Goal: Check status

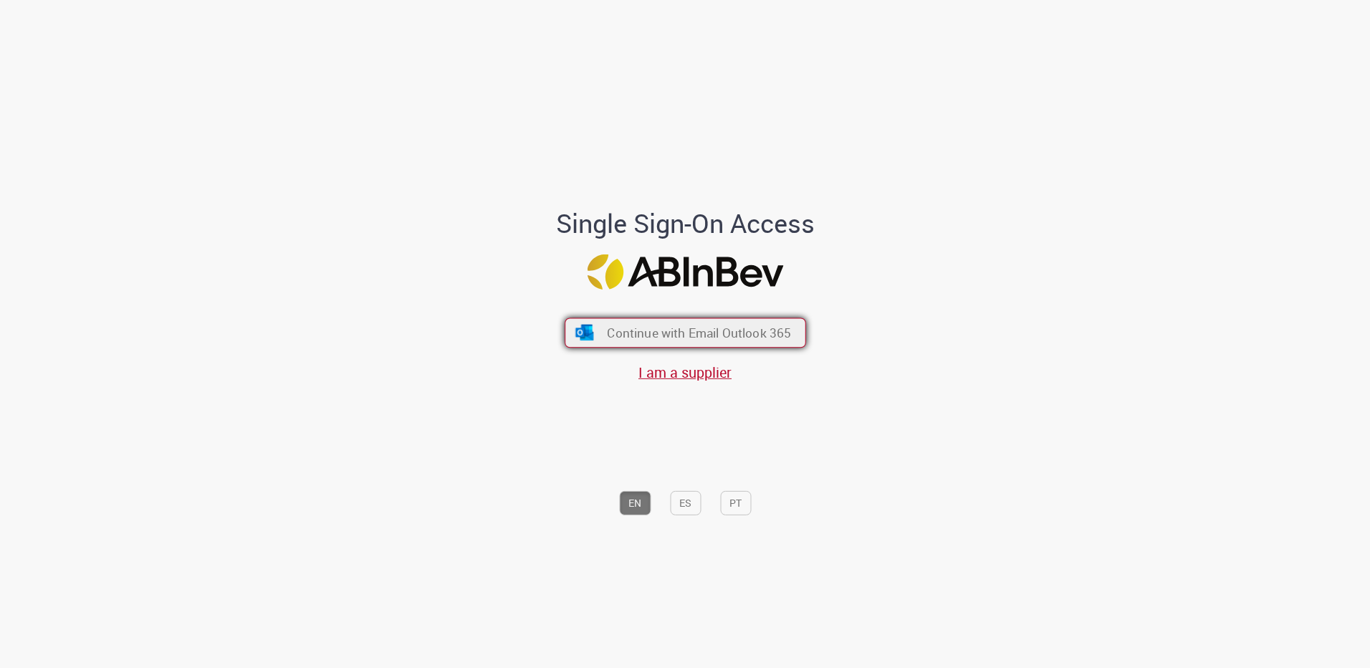
click at [658, 338] on span "Continue with Email Outlook 365" at bounding box center [699, 333] width 184 height 16
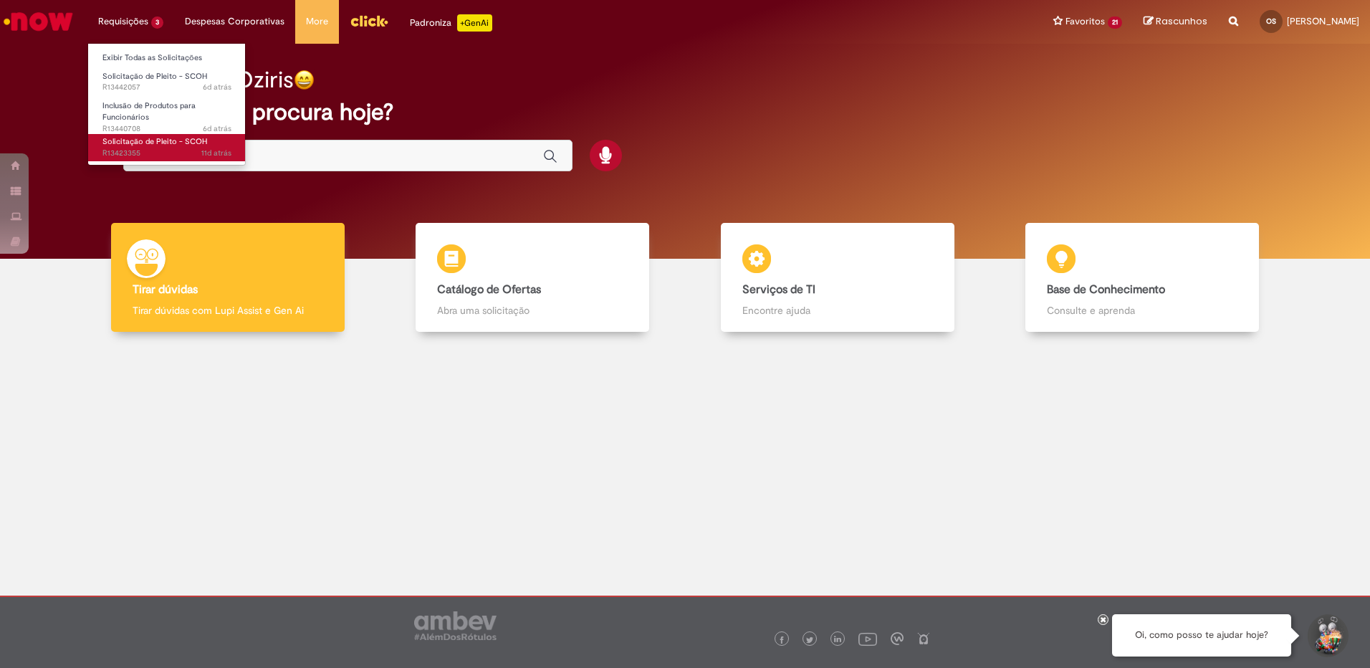
click at [140, 146] on span "Solicitação de Pleito - SCOH" at bounding box center [154, 141] width 105 height 11
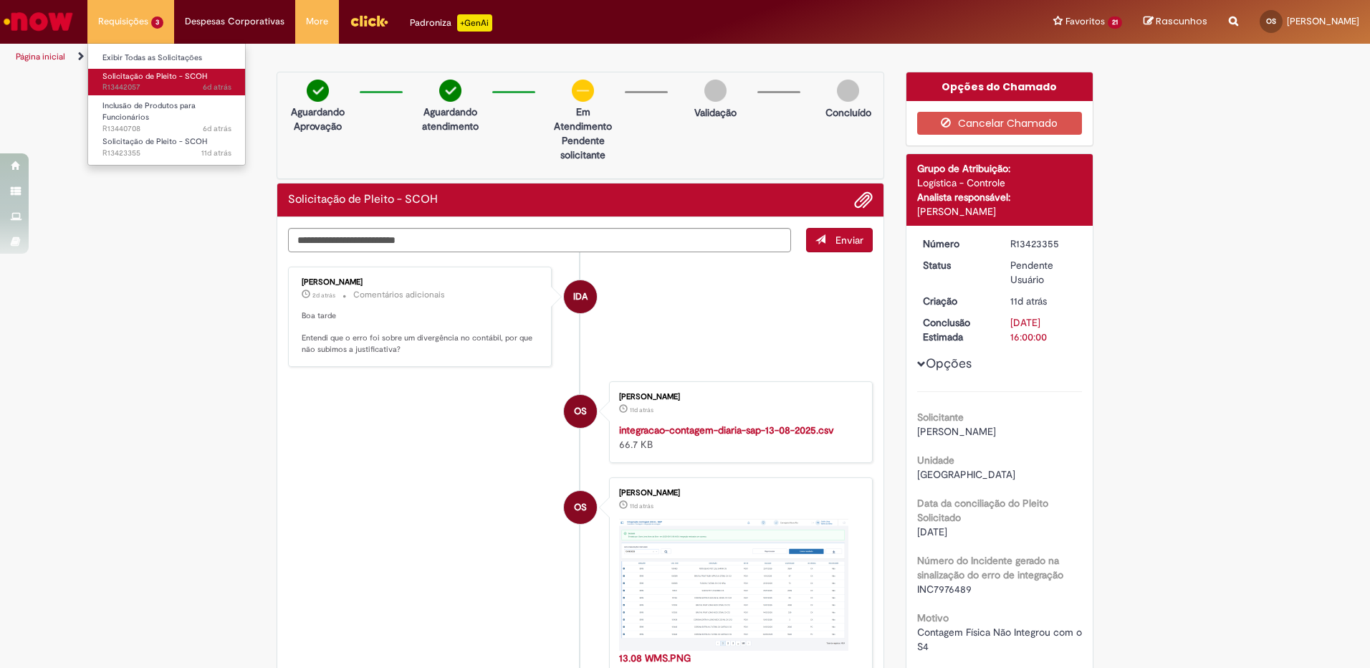
click at [143, 83] on span "6d atrás 6 dias atrás R13442057" at bounding box center [166, 87] width 129 height 11
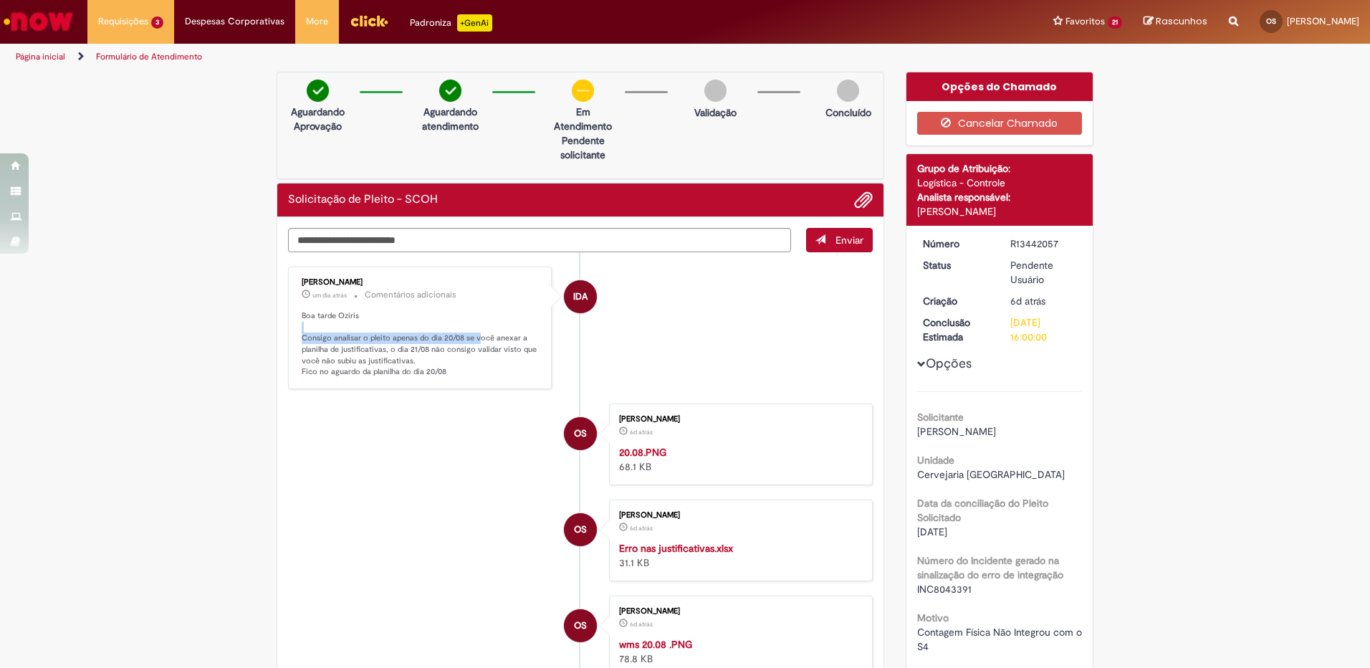
drag, startPoint x: 444, startPoint y: 332, endPoint x: 475, endPoint y: 336, distance: 31.8
click at [475, 336] on p "Boa tarde Oziris Consigo analisar o pleito apenas do dia 20/08 se você anexar a…" at bounding box center [421, 343] width 239 height 67
drag, startPoint x: 475, startPoint y: 336, endPoint x: 411, endPoint y: 348, distance: 65.5
click at [411, 348] on p "Boa tarde Oziris Consigo analisar o pleito apenas do dia 20/08 se você anexar a…" at bounding box center [421, 343] width 239 height 67
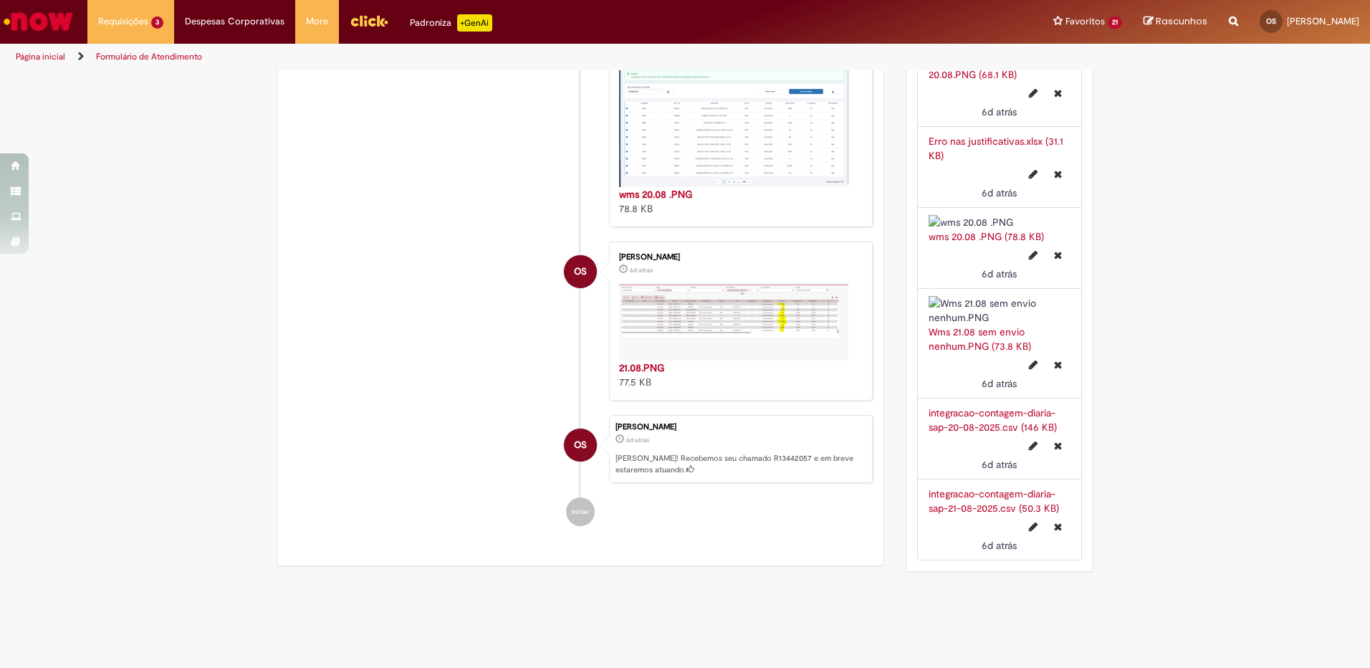
scroll to position [607, 0]
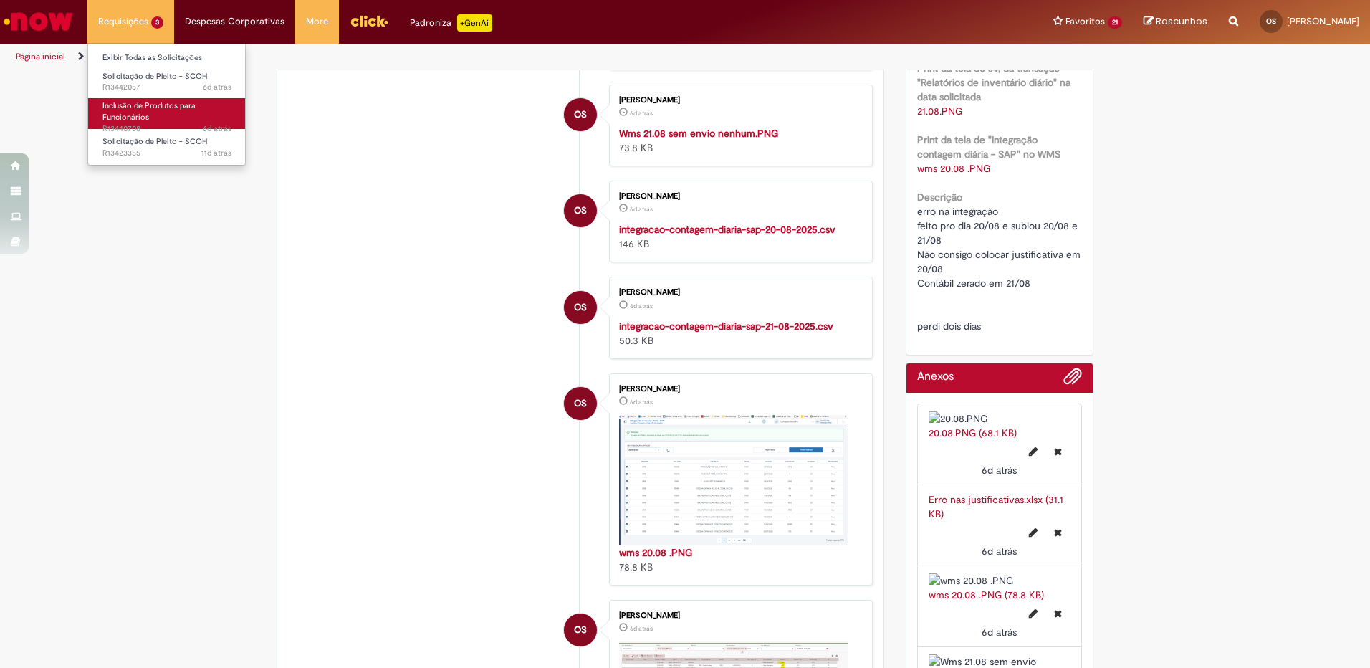
click at [143, 118] on span "Inclusão de Produtos para Funcionários" at bounding box center [148, 111] width 93 height 22
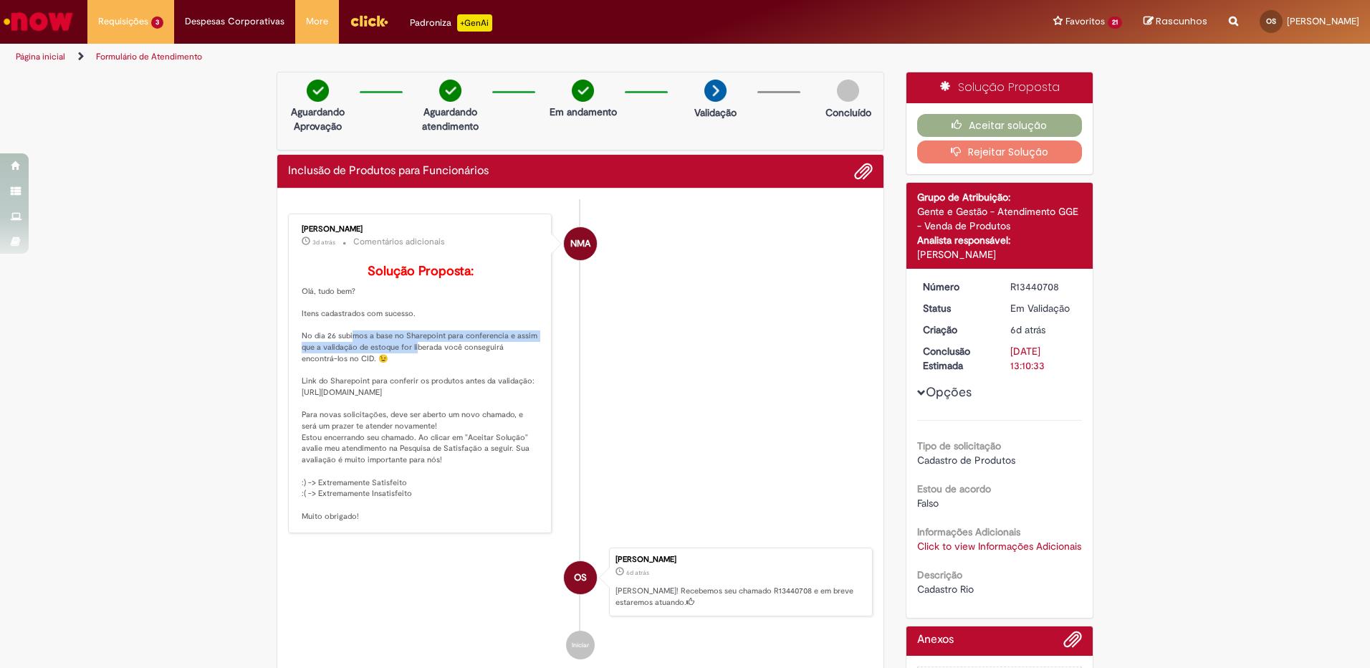
drag, startPoint x: 335, startPoint y: 371, endPoint x: 406, endPoint y: 381, distance: 71.1
click at [406, 381] on p "Solução Proposta: Olá, tudo bem? Itens cadastrados com sucesso. No dia 26 subim…" at bounding box center [421, 393] width 239 height 258
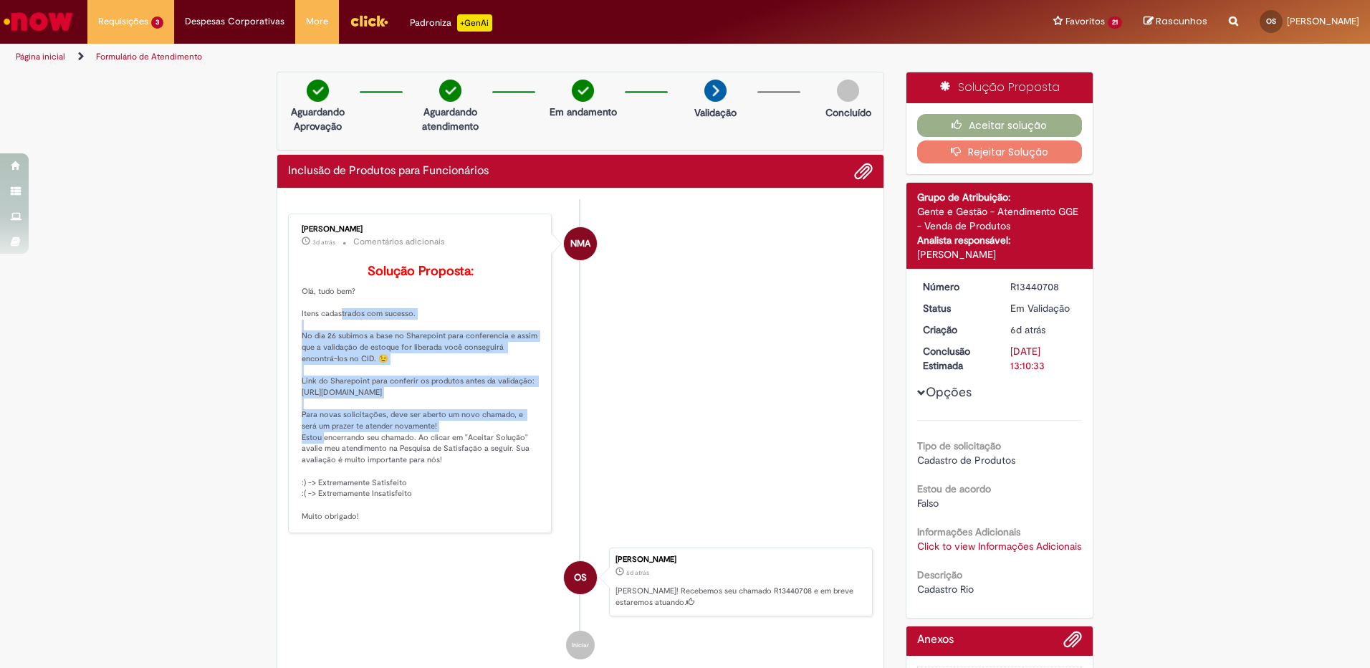
drag, startPoint x: 406, startPoint y: 381, endPoint x: 394, endPoint y: 457, distance: 76.9
click at [394, 457] on p "Solução Proposta: Olá, tudo bem? Itens cadastrados com sucesso. No dia 26 subim…" at bounding box center [421, 393] width 239 height 258
click at [968, 127] on button "Aceitar solução" at bounding box center [1000, 125] width 166 height 23
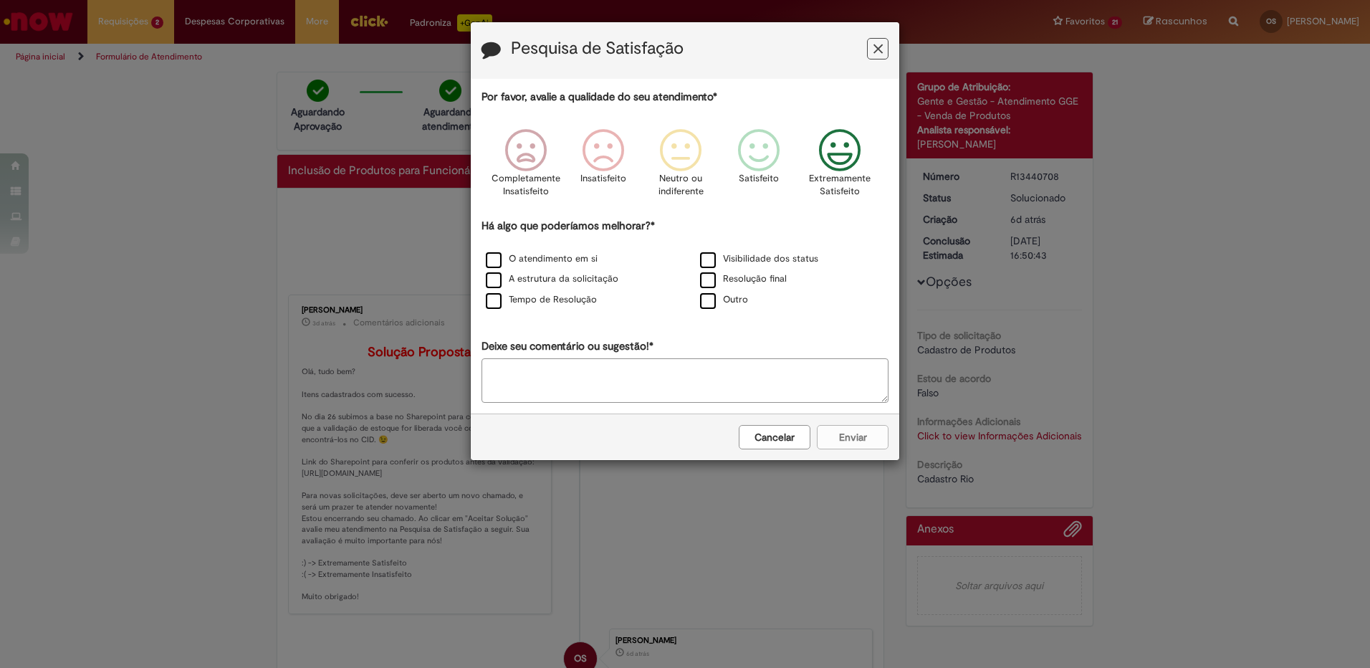
click at [827, 153] on icon "Feedback" at bounding box center [841, 150] width 54 height 43
click at [547, 267] on div "O atendimento em si" at bounding box center [577, 260] width 211 height 18
click at [556, 285] on label "A estrutura da solicitação" at bounding box center [552, 279] width 133 height 14
click at [562, 305] on label "Tempo de Resolução" at bounding box center [541, 300] width 111 height 14
click at [872, 434] on button "Enviar" at bounding box center [853, 437] width 72 height 24
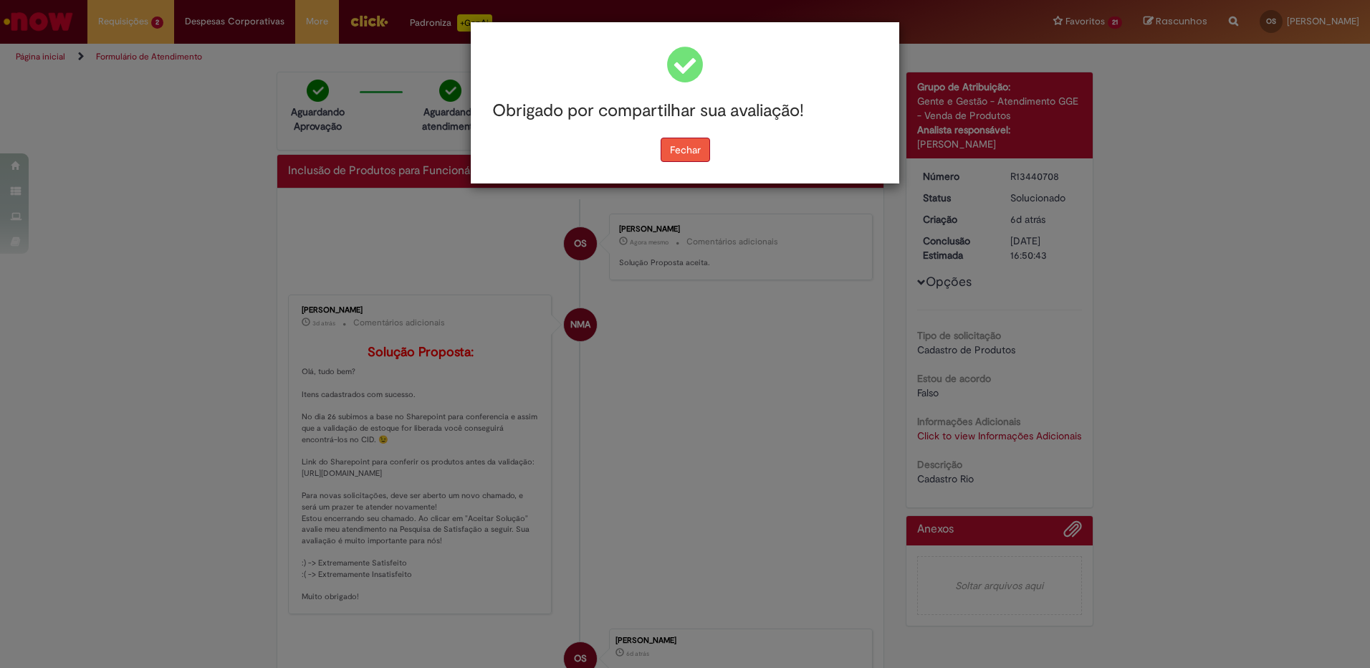
click at [694, 154] on button "Fechar" at bounding box center [685, 150] width 49 height 24
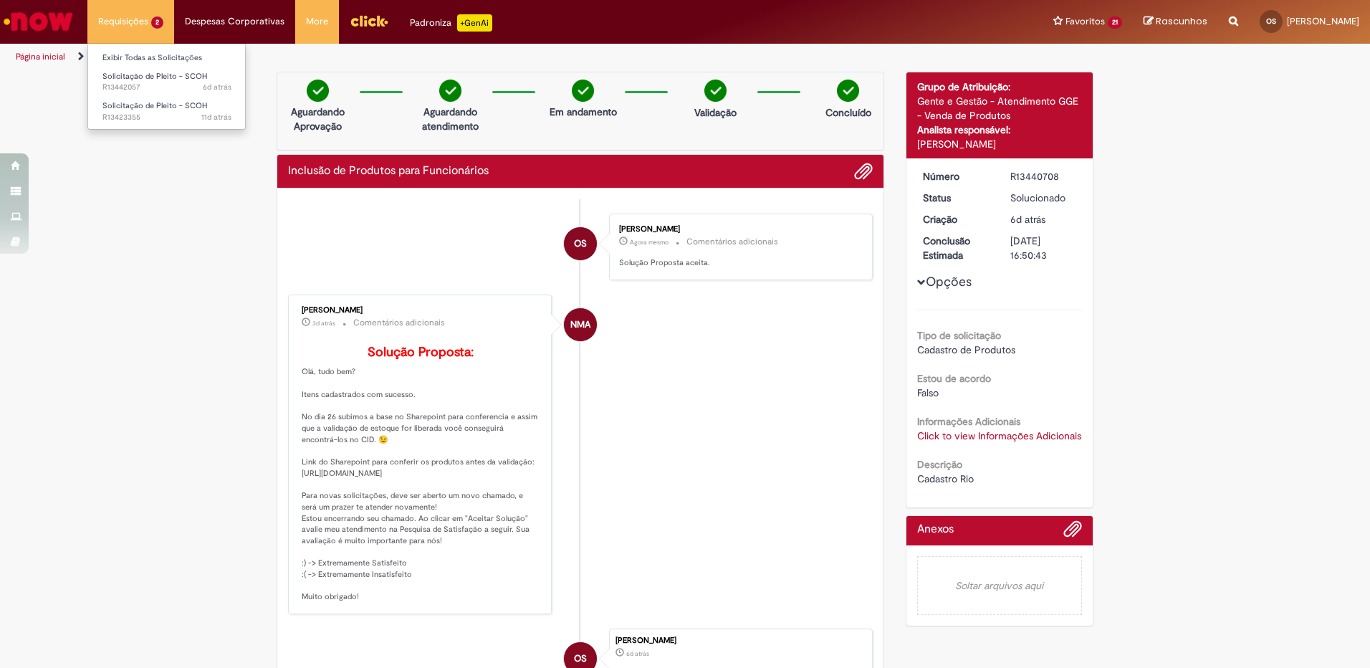
click at [151, 66] on li "Solicitação de Pleito - SCOH 6d atrás 6 dias atrás R13442057" at bounding box center [167, 80] width 158 height 29
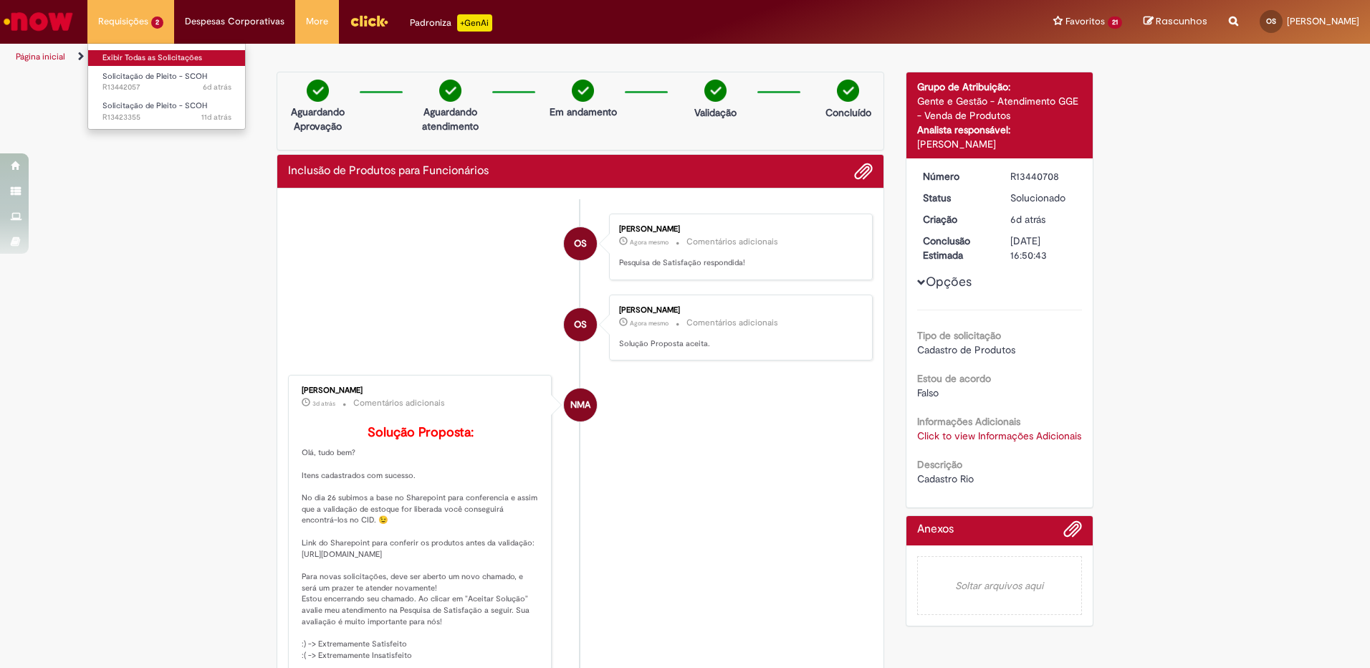
click at [149, 59] on link "Exibir Todas as Solicitações" at bounding box center [167, 58] width 158 height 16
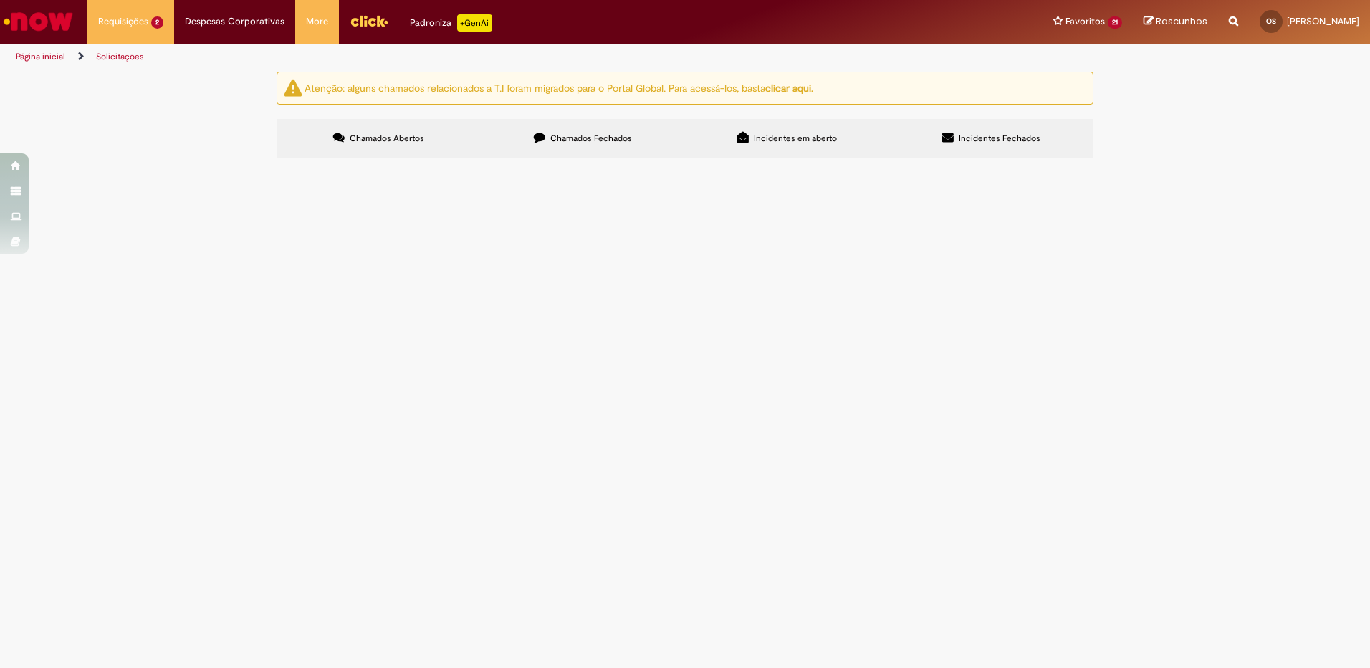
click at [576, 144] on label "Chamados Fechados" at bounding box center [583, 138] width 204 height 39
click at [0, 0] on span "Solicito Pleito para o dia 14/08 devido a Interface com divergência Contábil ze…" at bounding box center [0, 0] width 0 height 0
click at [310, 312] on body "Pular para o conteúdo da página Requisições 2 Exibir Todas as Solicitações Soli…" at bounding box center [685, 334] width 1370 height 668
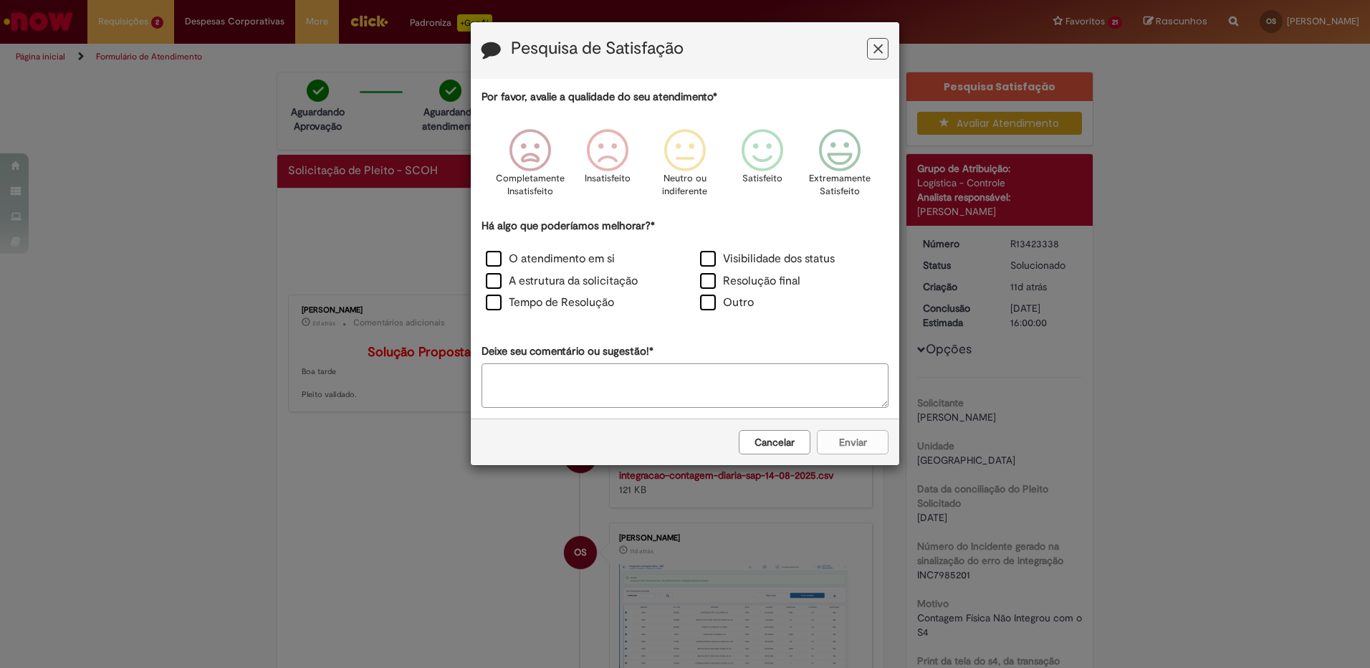
click at [877, 52] on icon "Feedback" at bounding box center [878, 49] width 9 height 15
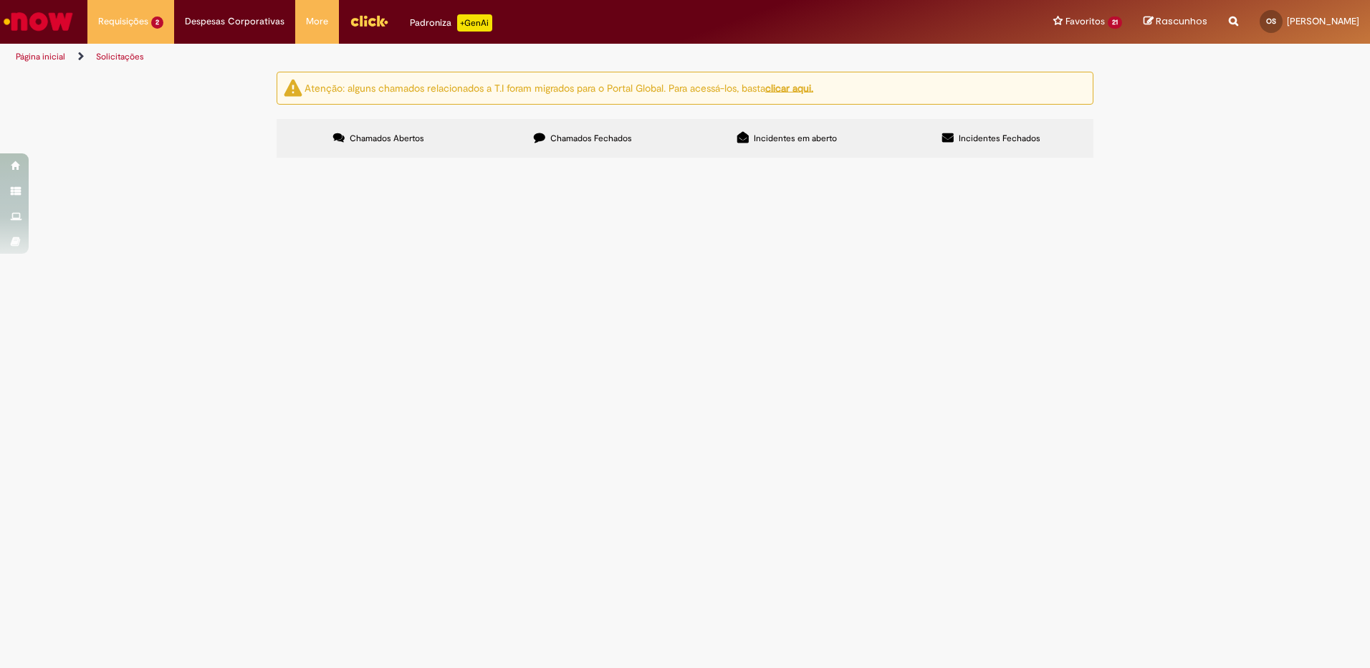
click at [599, 136] on span "Chamados Fechados" at bounding box center [591, 138] width 82 height 11
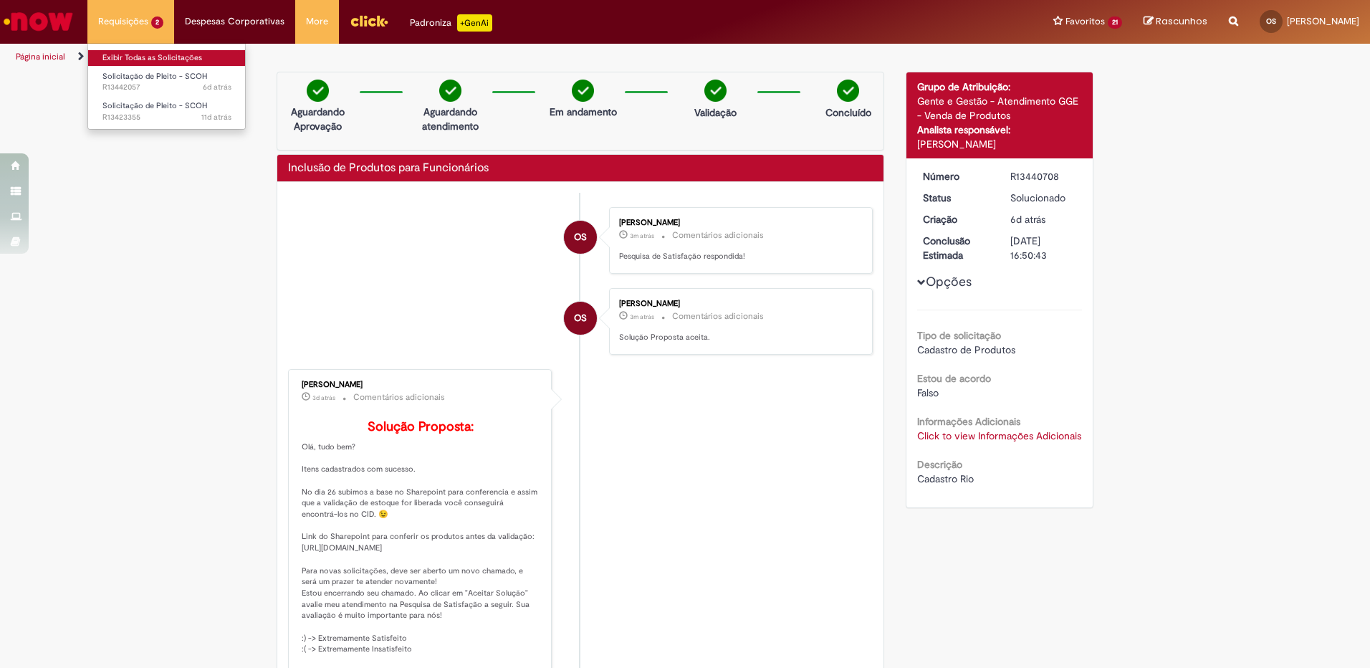
click at [138, 58] on link "Exibir Todas as Solicitações" at bounding box center [167, 58] width 158 height 16
click at [147, 59] on link "Exibir Todas as Solicitações" at bounding box center [167, 58] width 158 height 16
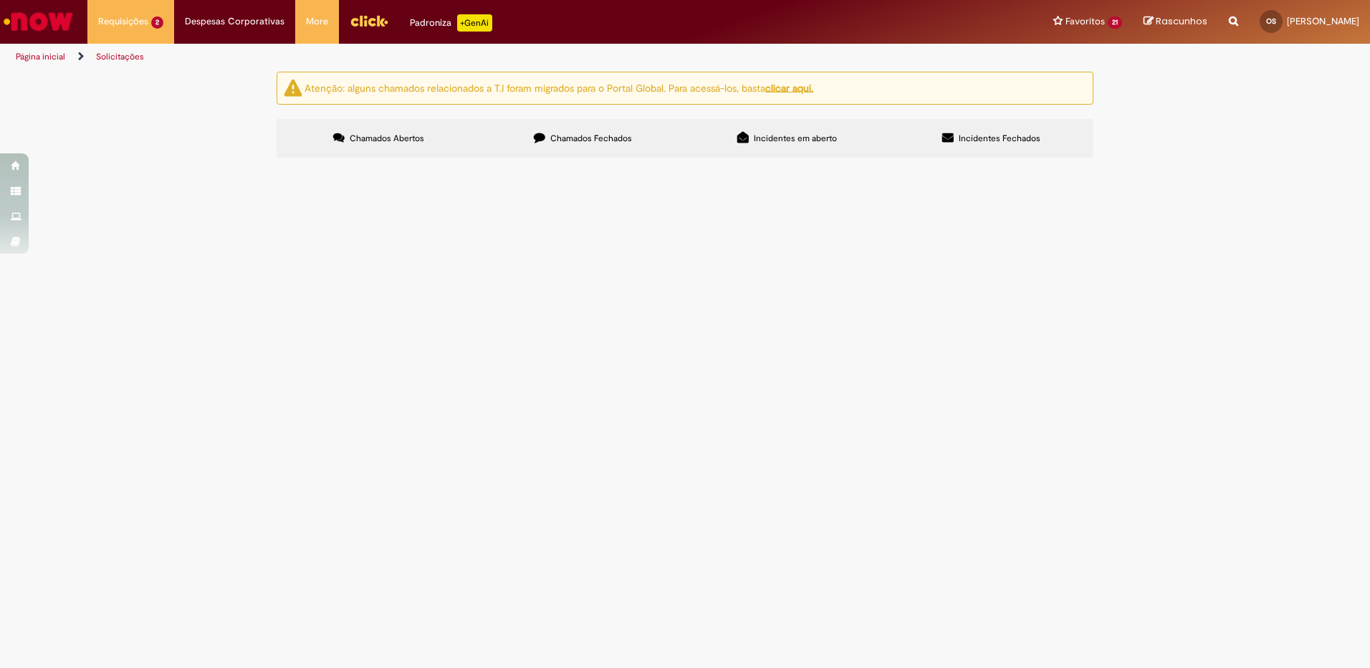
click at [556, 146] on label "Chamados Fechados" at bounding box center [583, 138] width 204 height 39
click at [424, 142] on label "Chamados Abertos" at bounding box center [379, 138] width 204 height 39
